Goal: Task Accomplishment & Management: Manage account settings

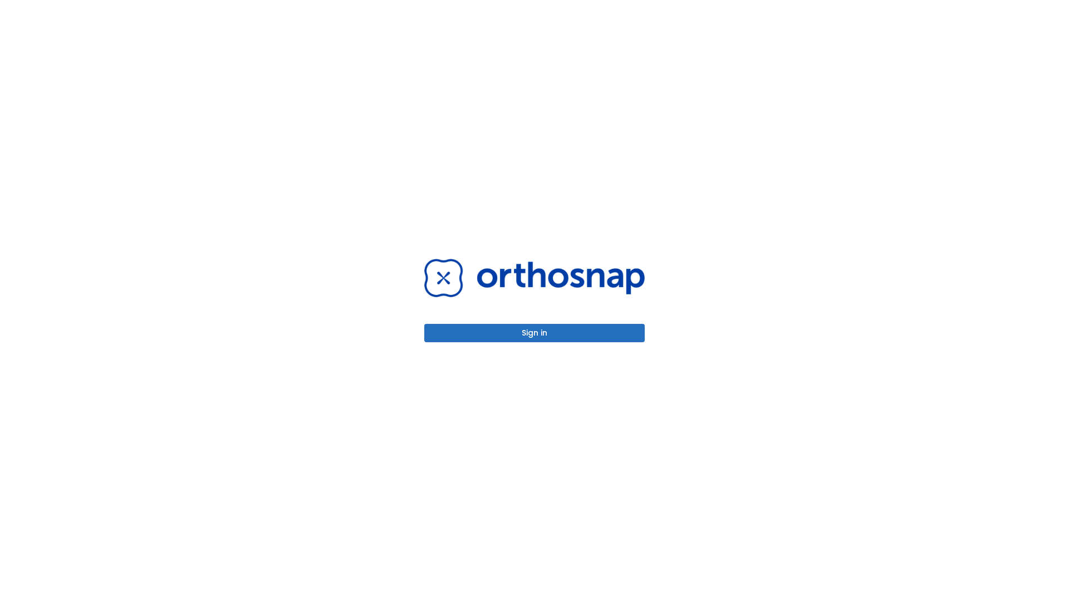
click at [535, 333] on button "Sign in" at bounding box center [534, 333] width 220 height 18
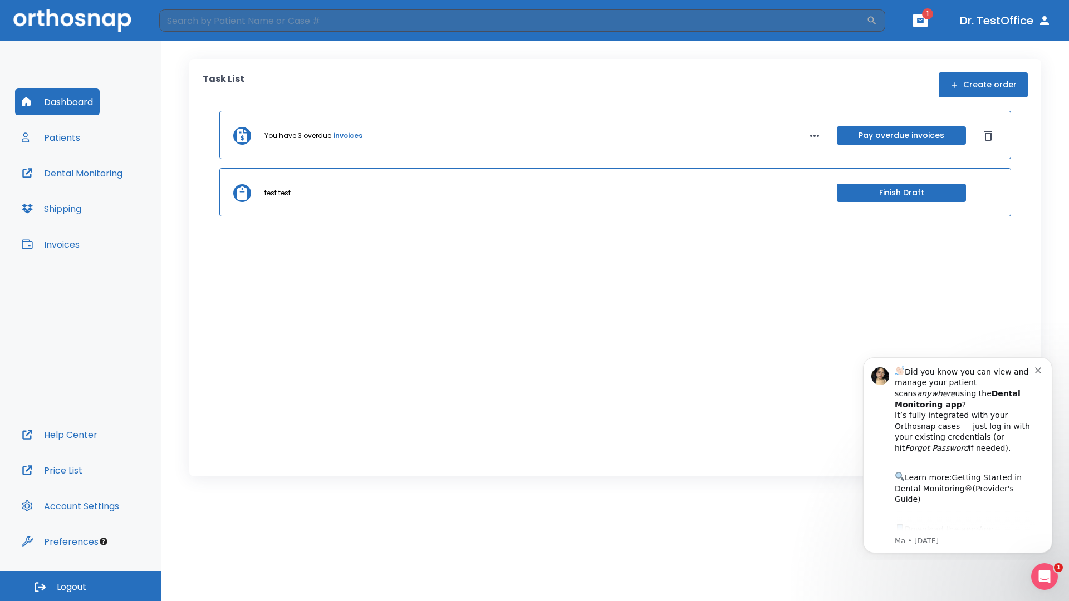
click at [81, 586] on span "Logout" at bounding box center [72, 587] width 30 height 12
